Goal: Task Accomplishment & Management: Use online tool/utility

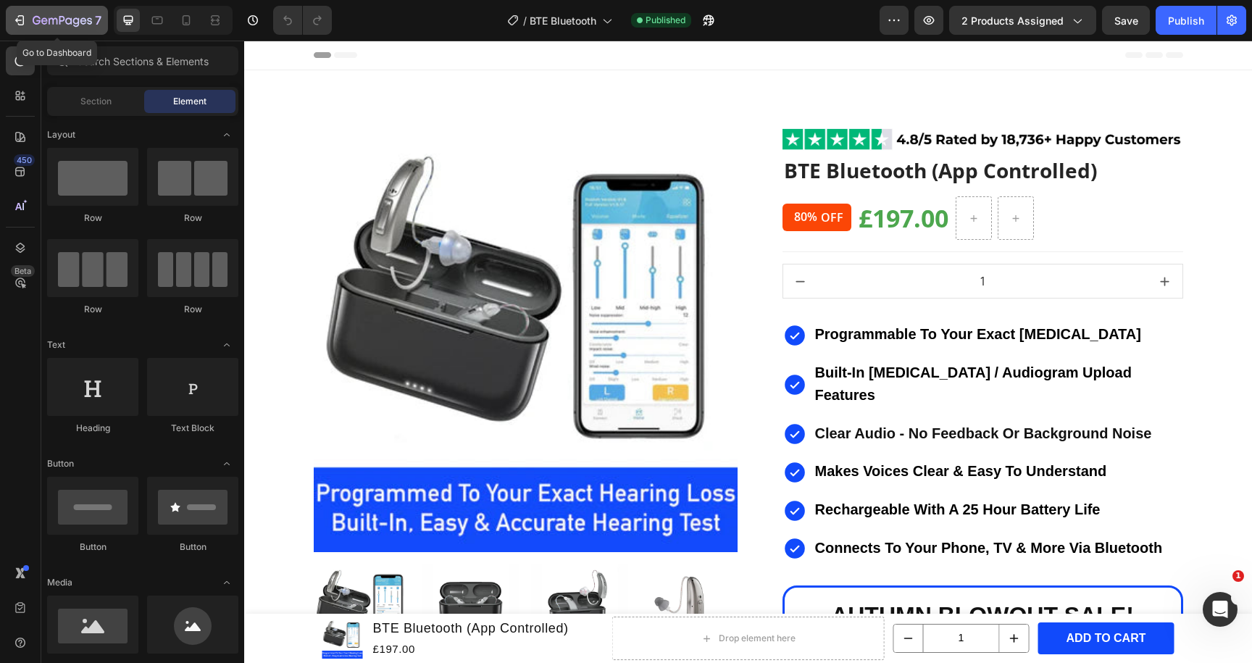
click at [51, 24] on icon "button" at bounding box center [62, 21] width 59 height 12
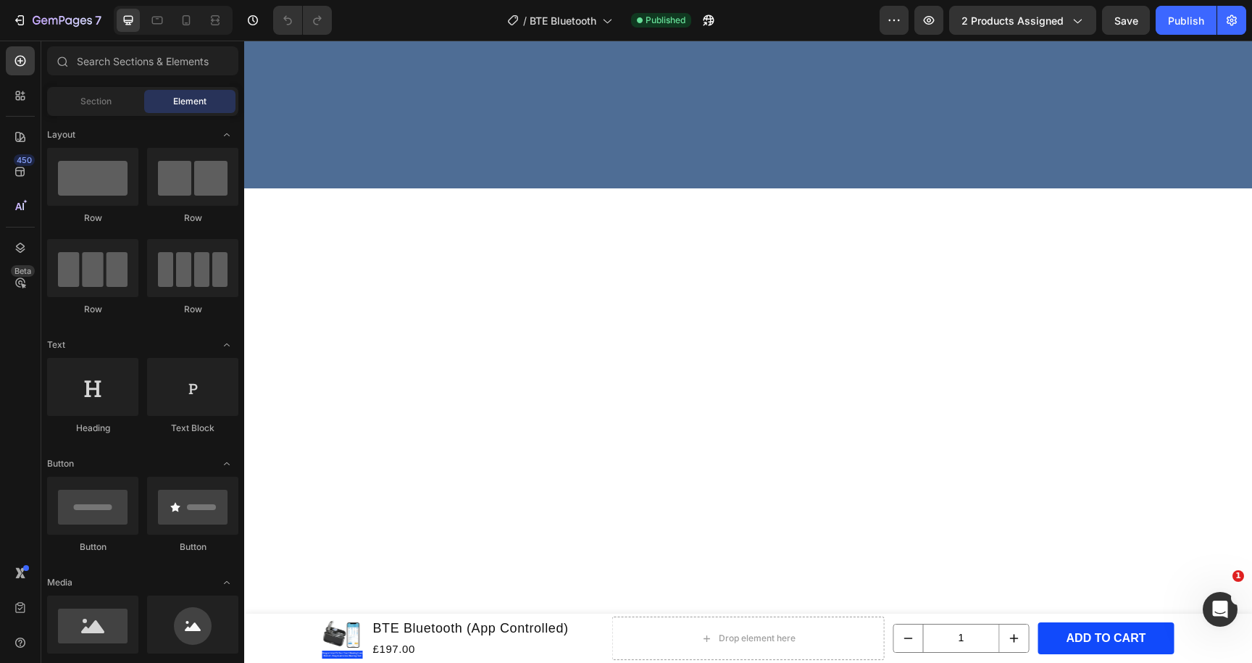
scroll to position [1899, 0]
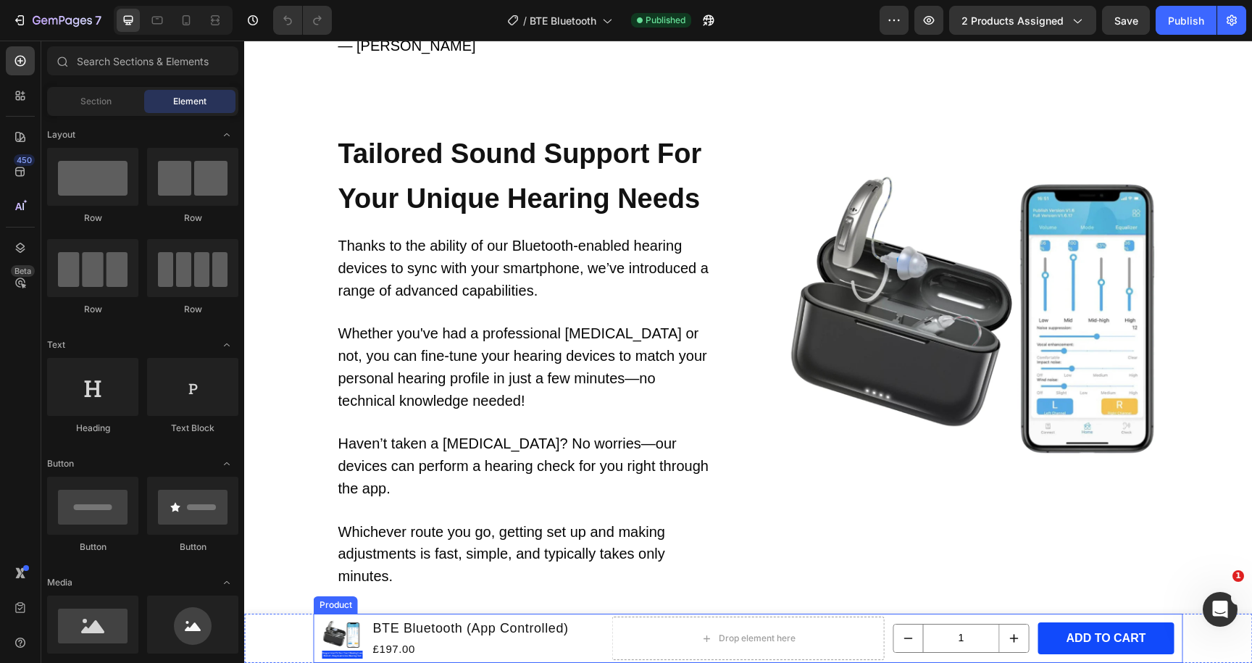
click at [598, 624] on div "Product Images BTE Bluetooth (App Controlled) Product Title £197.00 Product Pri…" at bounding box center [748, 638] width 869 height 49
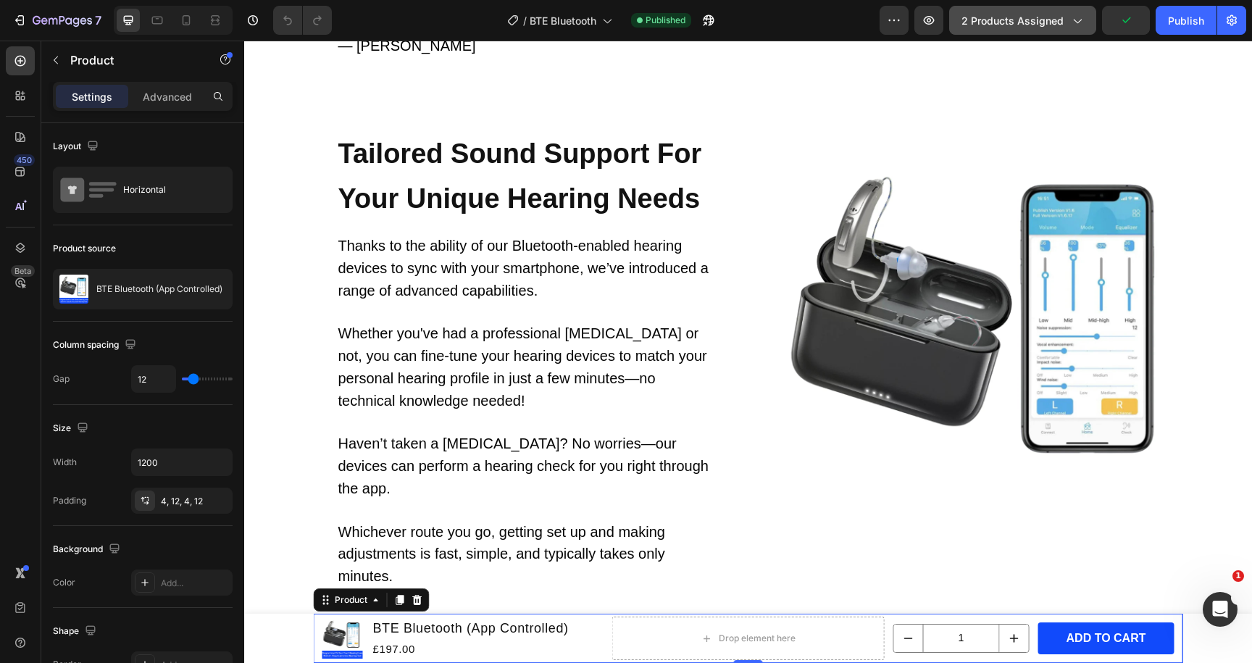
click at [1070, 10] on button "2 products assigned" at bounding box center [1022, 20] width 147 height 29
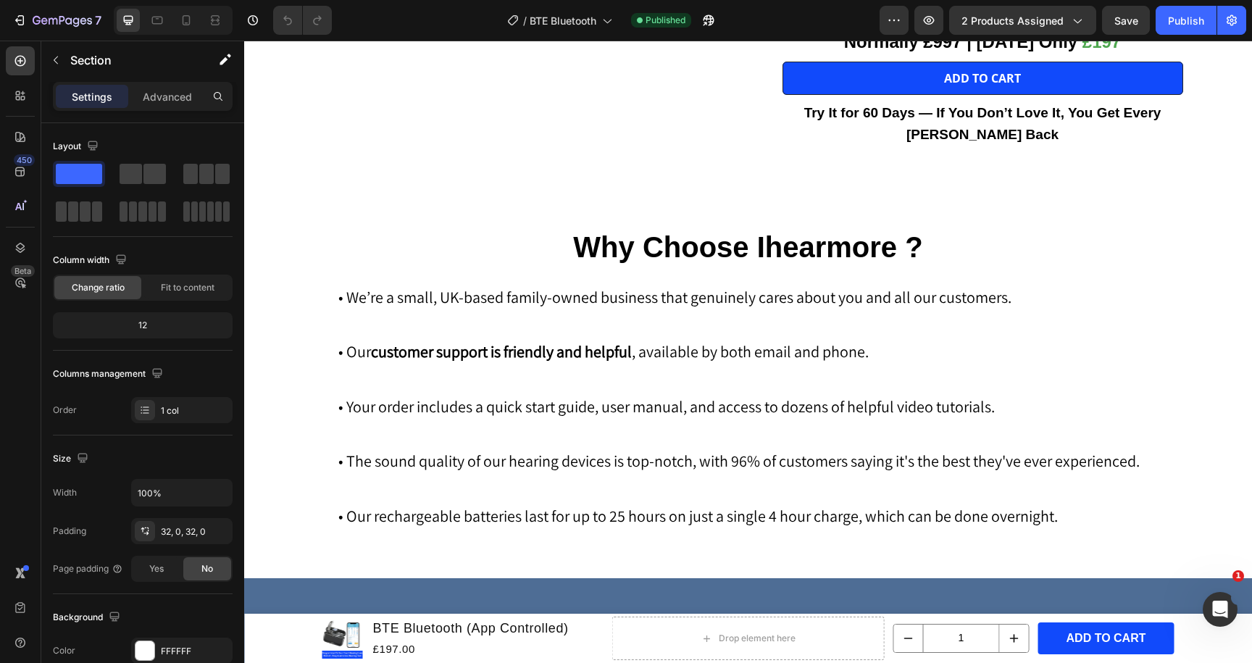
scroll to position [0, 0]
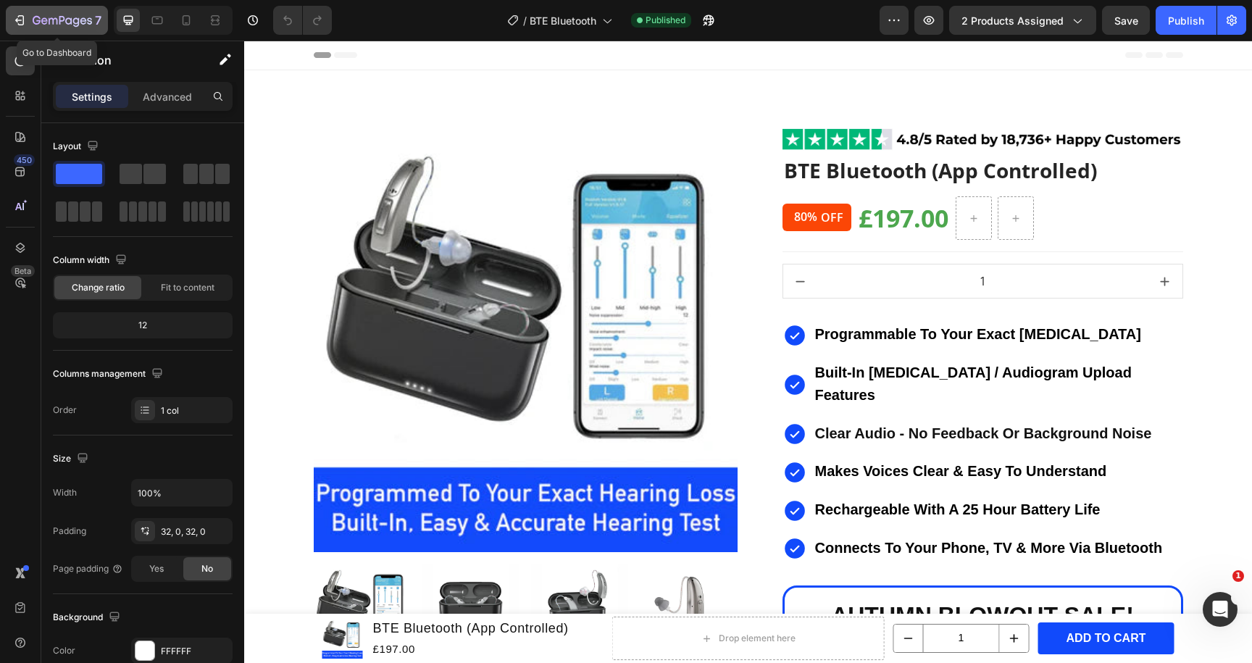
click at [65, 17] on icon "button" at bounding box center [62, 21] width 59 height 12
